Goal: Task Accomplishment & Management: Manage account settings

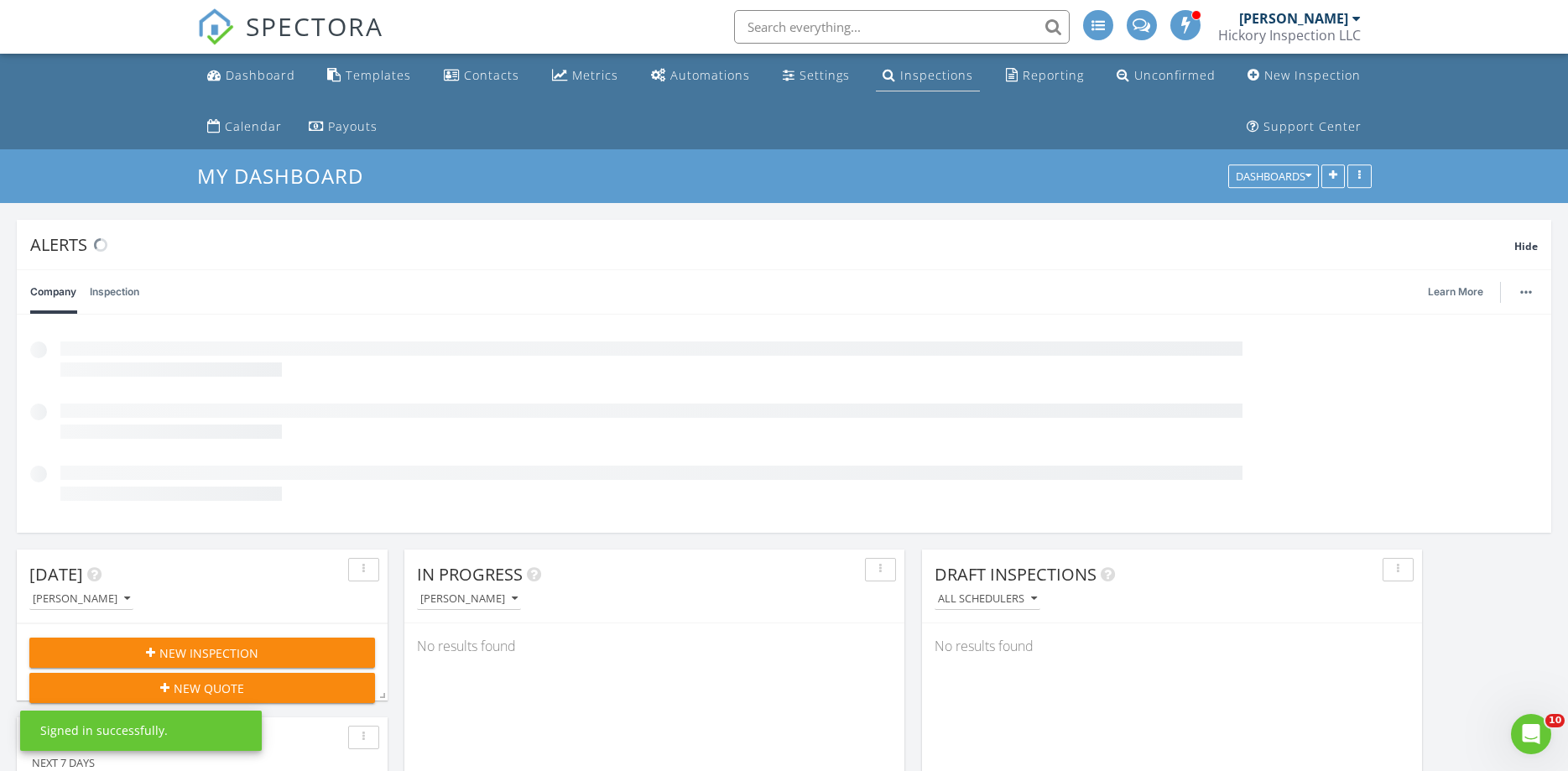
click at [915, 71] on div "Inspections" at bounding box center [937, 75] width 73 height 16
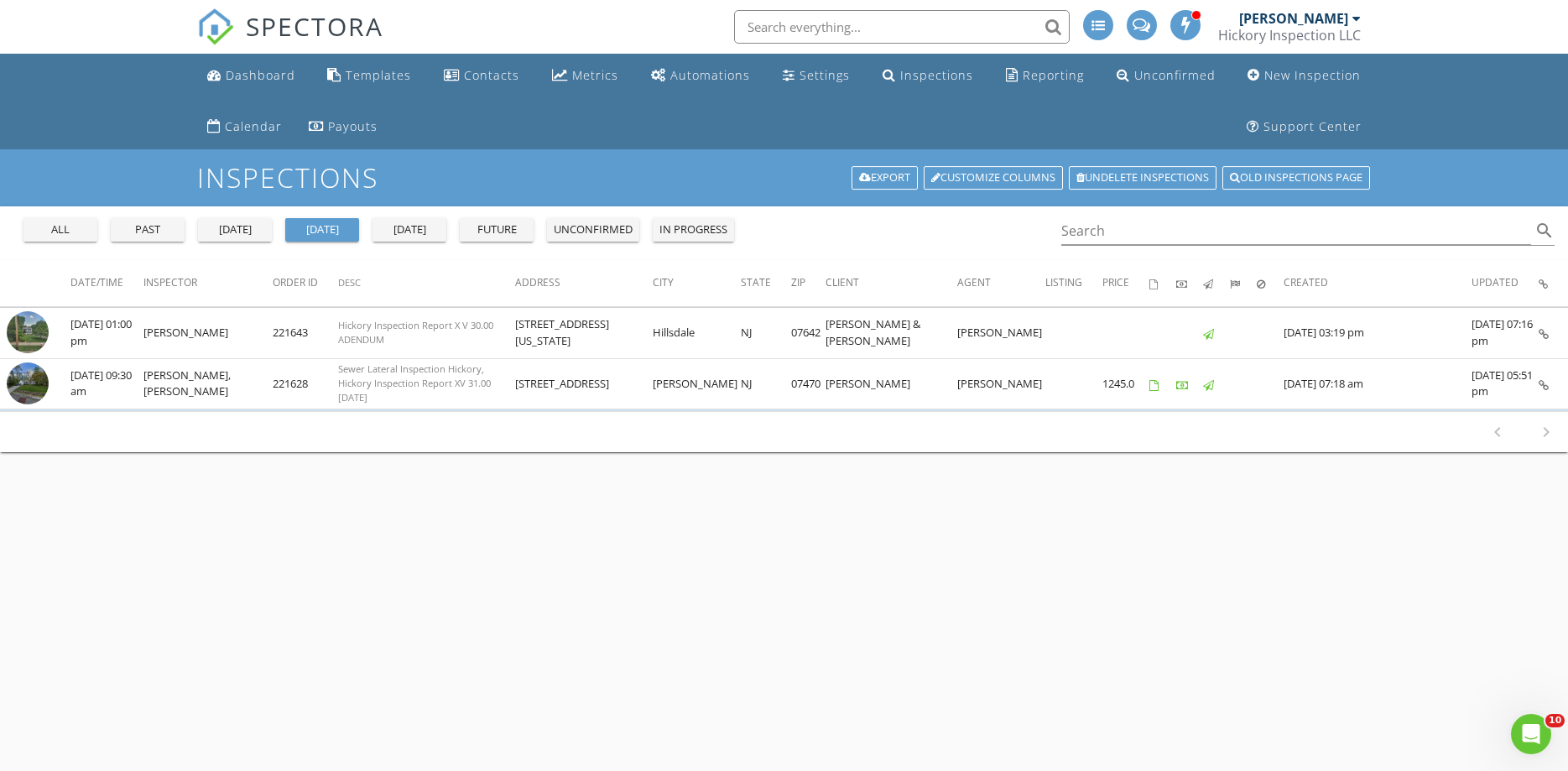
click at [46, 217] on div "all past [DATE] [DATE] [DATE] future unconfirmed in progress" at bounding box center [379, 226] width 724 height 40
click at [49, 230] on div "all" at bounding box center [60, 229] width 61 height 17
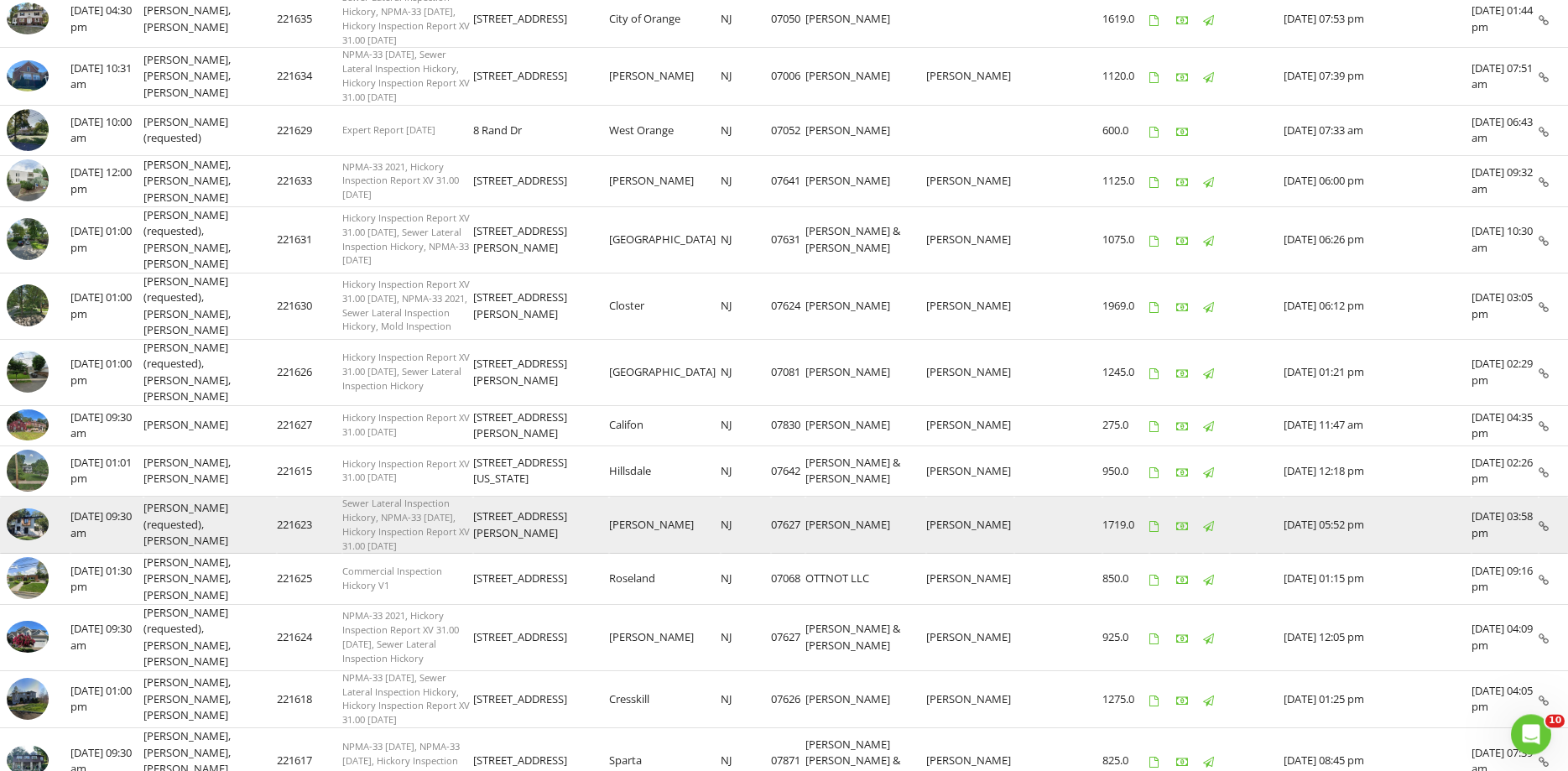
scroll to position [856, 0]
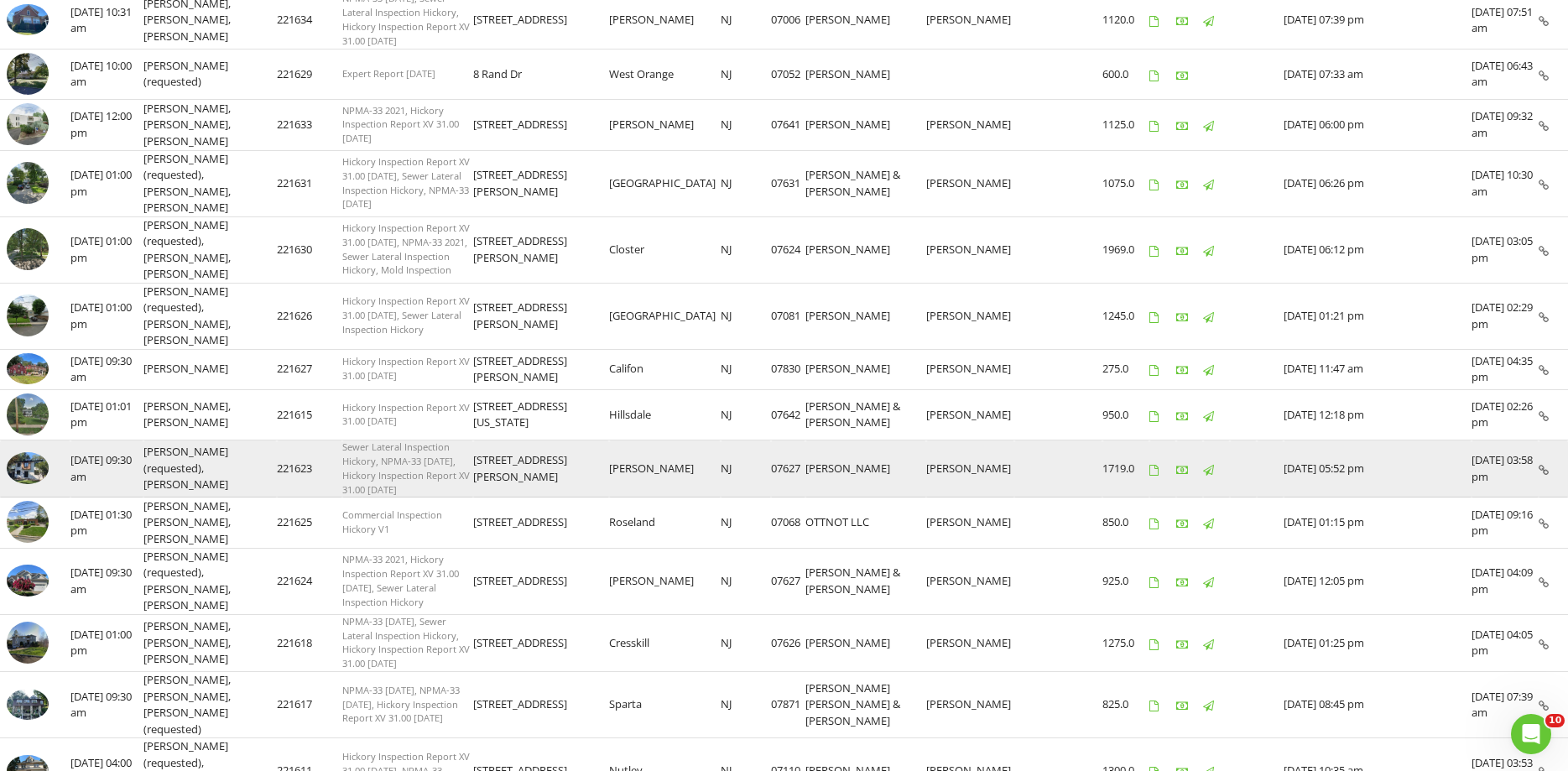
click at [31, 452] on img at bounding box center [28, 468] width 42 height 32
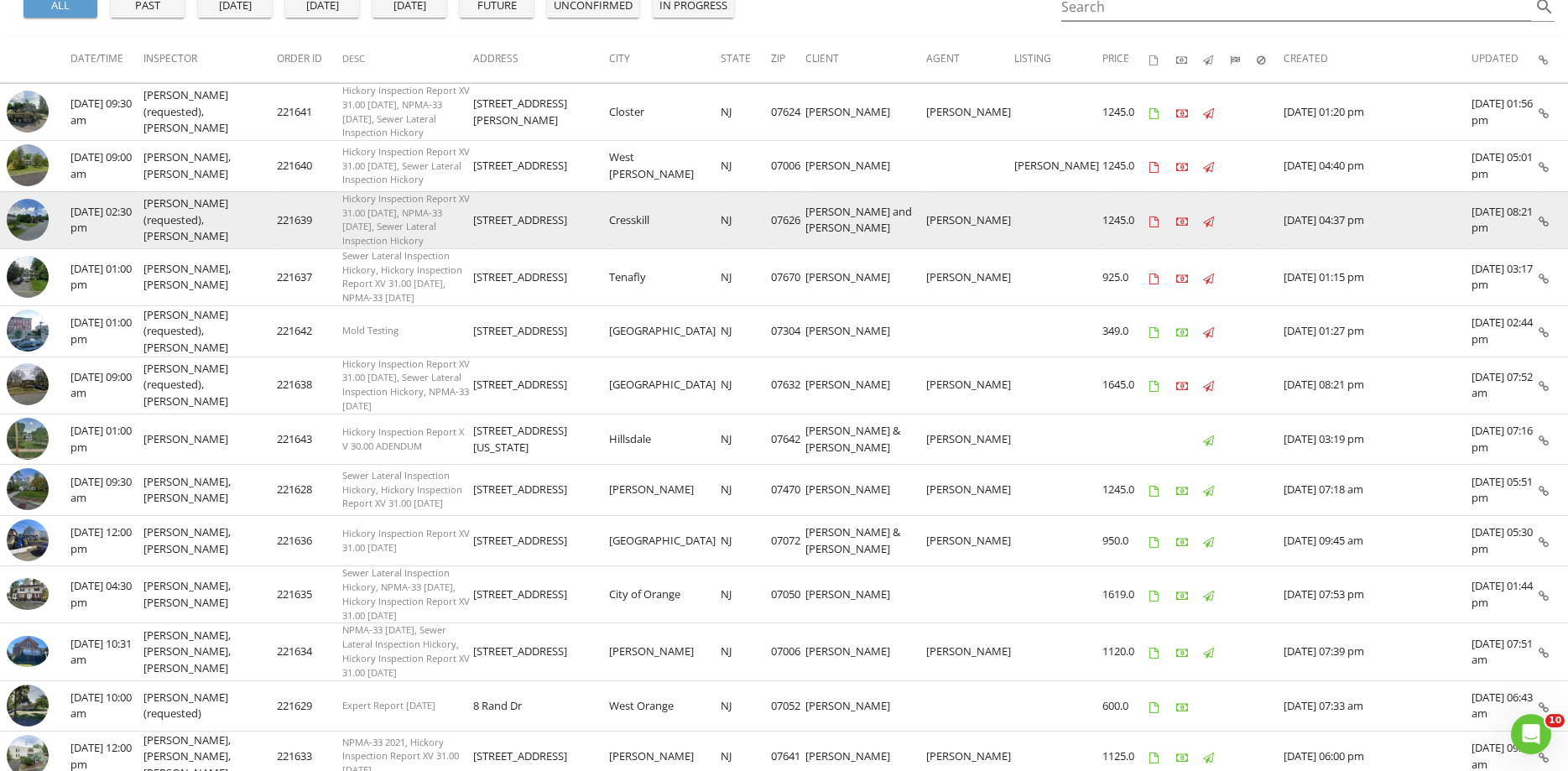
scroll to position [285, 0]
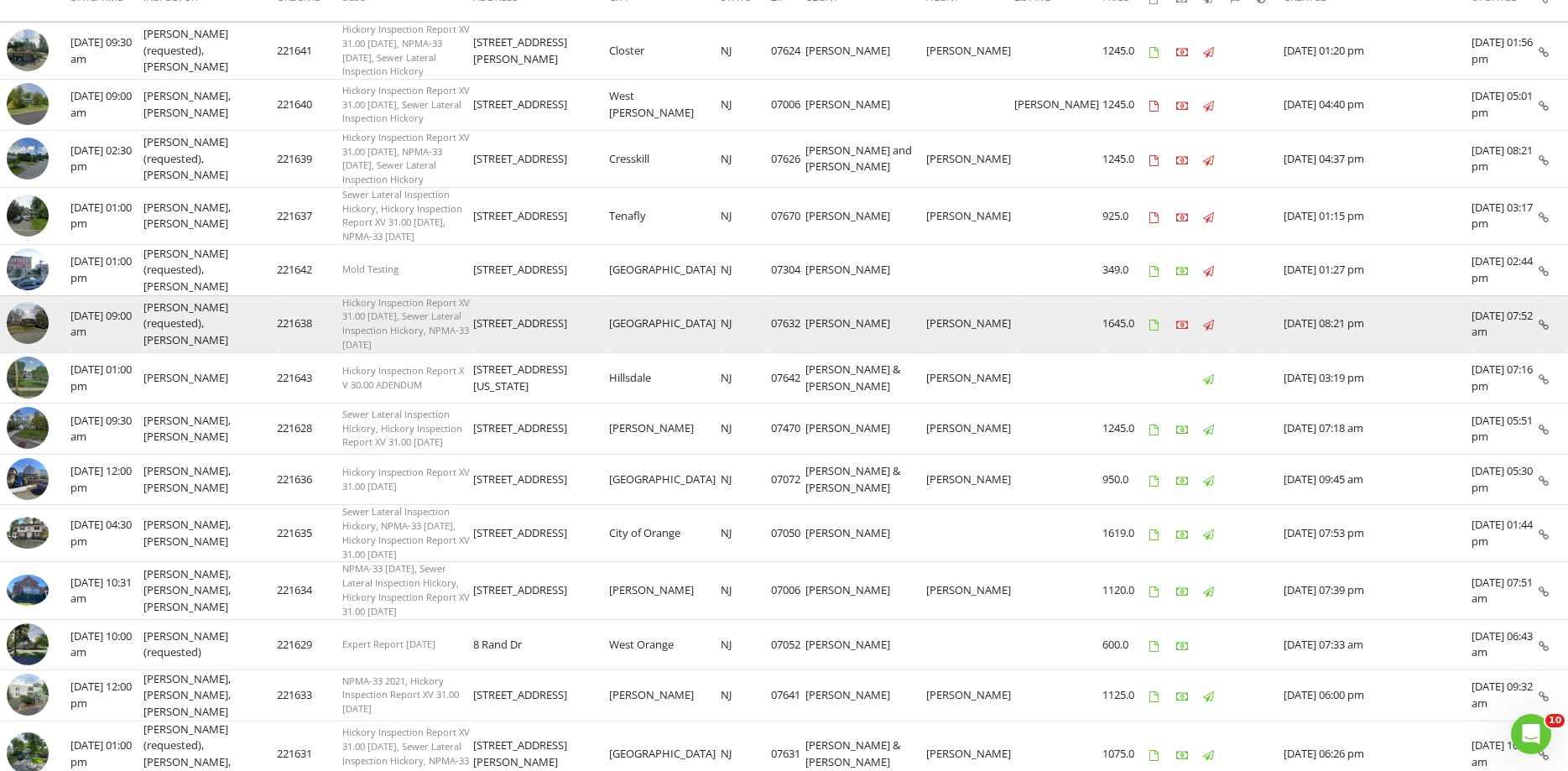
click at [43, 302] on img at bounding box center [28, 323] width 42 height 42
click at [37, 302] on img at bounding box center [28, 323] width 42 height 42
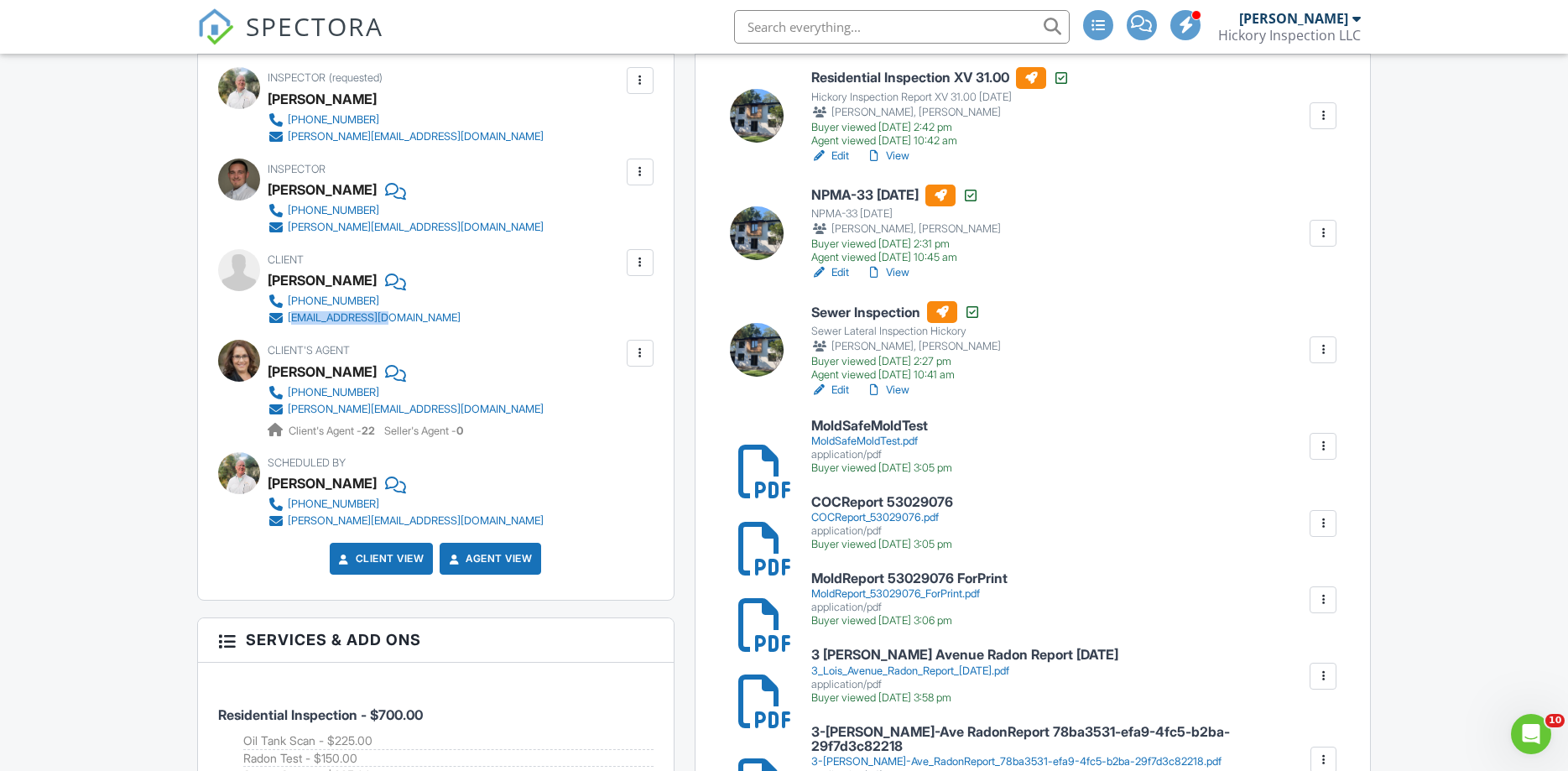
drag, startPoint x: 390, startPoint y: 318, endPoint x: 292, endPoint y: 320, distance: 98.0
click at [292, 320] on div "941-225-1694 avico12@gmail.com" at bounding box center [370, 310] width 206 height 34
click at [404, 323] on div "Client Avi Cohen 941-225-1694 avico12@gmail.com" at bounding box center [404, 287] width 273 height 77
drag, startPoint x: 366, startPoint y: 314, endPoint x: 300, endPoint y: 318, distance: 66.1
click at [282, 314] on div "941-225-1694 avico12@gmail.com" at bounding box center [370, 310] width 206 height 34
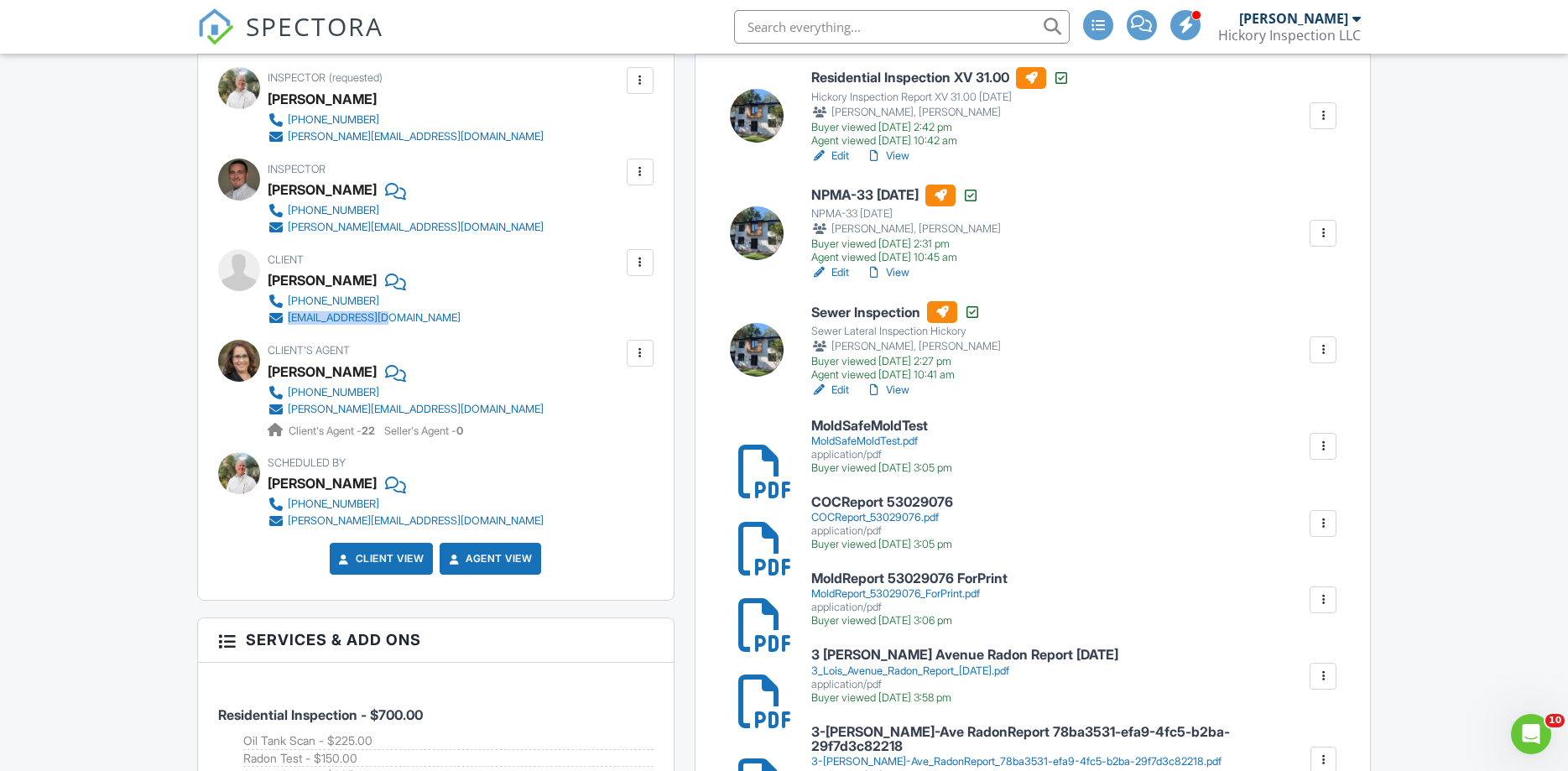
copy link "avico12@gmail.com"
